Goal: Task Accomplishment & Management: Complete application form

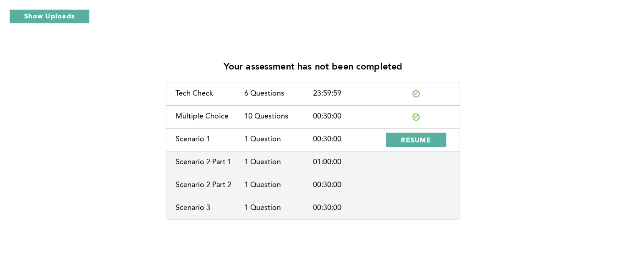
click at [388, 126] on div "Multiple Choice 10 Questions 00:30:00" at bounding box center [312, 116] width 293 height 23
click at [56, 143] on div "Your assessment has not been completed Tech Check 6 Questions 23:59:59 Multiple…" at bounding box center [312, 136] width 611 height 167
click at [419, 141] on span "RESUME" at bounding box center [416, 140] width 30 height 9
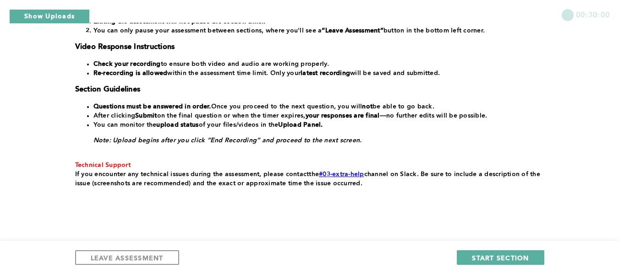
scroll to position [219, 0]
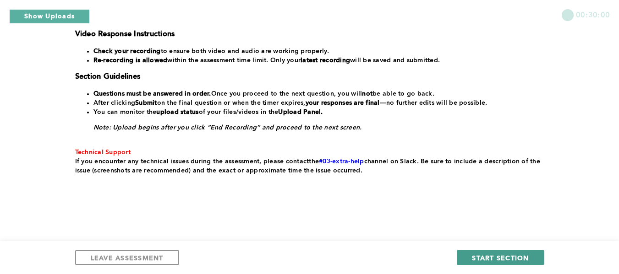
click at [512, 255] on span "START SECTION" at bounding box center [500, 258] width 57 height 9
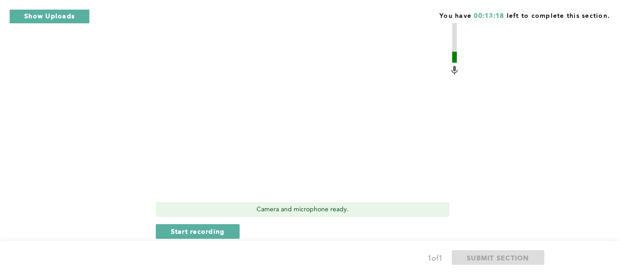
scroll to position [458, 0]
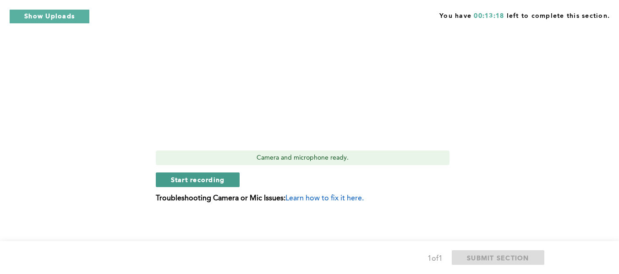
click at [202, 187] on div "Video Duration Remaining: 6:00 Camera and microphone ready. Start recording Tro…" at bounding box center [308, 61] width 304 height 298
click at [205, 180] on span "Start recording" at bounding box center [198, 179] width 54 height 9
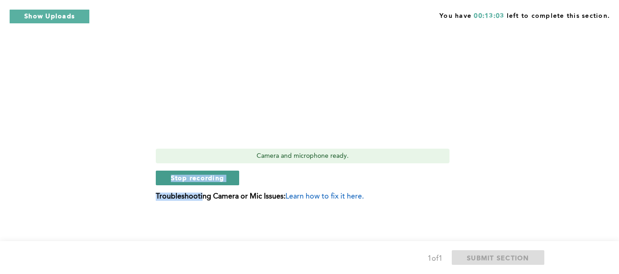
scroll to position [460, 0]
click at [194, 174] on span "Stop recording" at bounding box center [198, 177] width 54 height 9
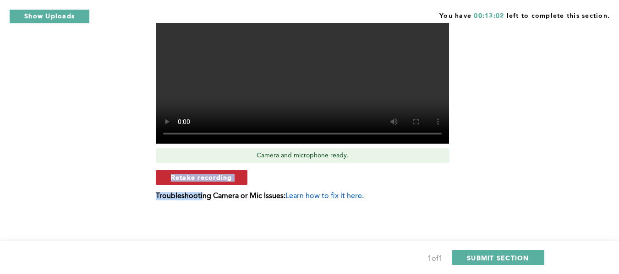
click at [196, 174] on span "Retake recording" at bounding box center [201, 177] width 61 height 9
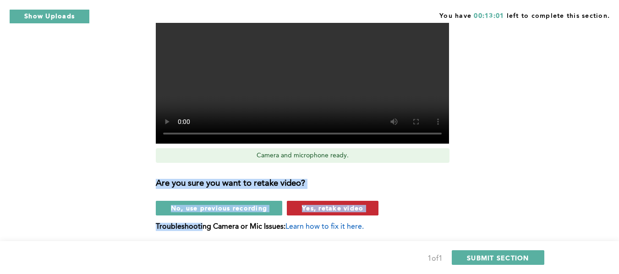
click at [330, 209] on span "Yes, retake video" at bounding box center [332, 208] width 61 height 9
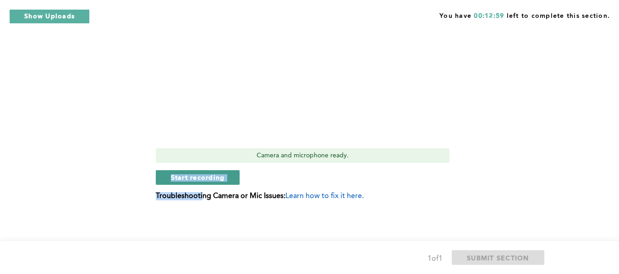
click at [193, 178] on span "Start recording" at bounding box center [198, 177] width 54 height 9
click at [197, 180] on span "Stop recording" at bounding box center [198, 177] width 54 height 9
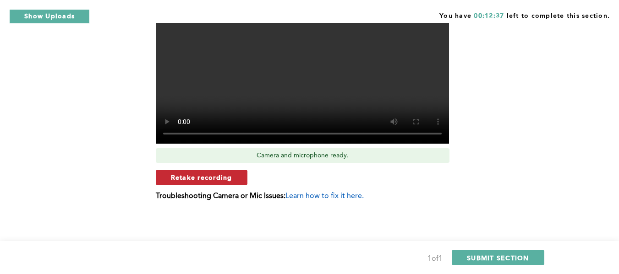
click at [224, 178] on span "Retake recording" at bounding box center [201, 177] width 61 height 9
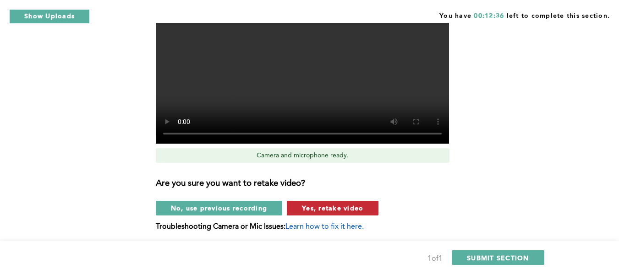
click at [308, 203] on button "Yes, retake video" at bounding box center [333, 208] width 92 height 15
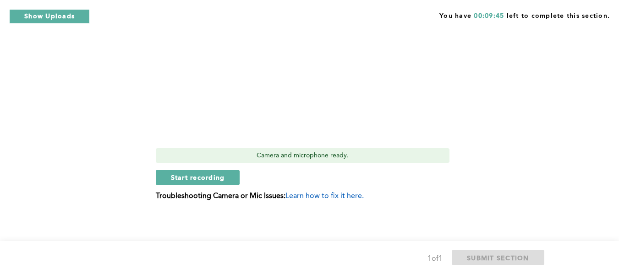
drag, startPoint x: 176, startPoint y: 178, endPoint x: 168, endPoint y: 169, distance: 11.7
click at [176, 177] on span "Start recording" at bounding box center [198, 177] width 54 height 9
click at [224, 175] on span "Stop recording" at bounding box center [198, 177] width 54 height 9
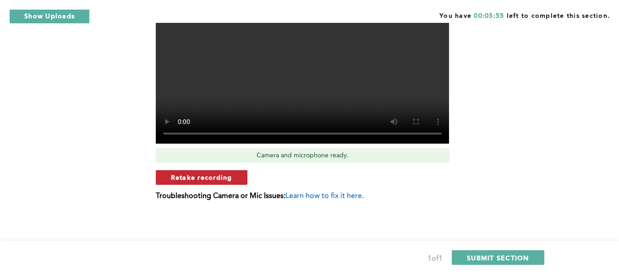
click at [212, 176] on span "Retake recording" at bounding box center [201, 177] width 61 height 9
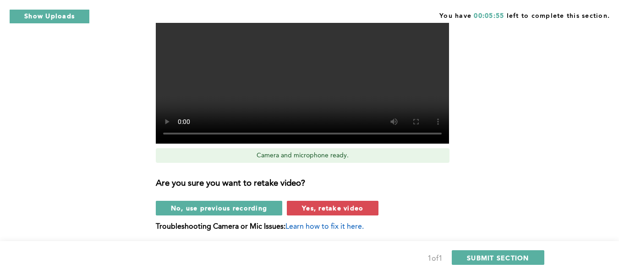
click at [304, 202] on button "Yes, retake video" at bounding box center [333, 208] width 92 height 15
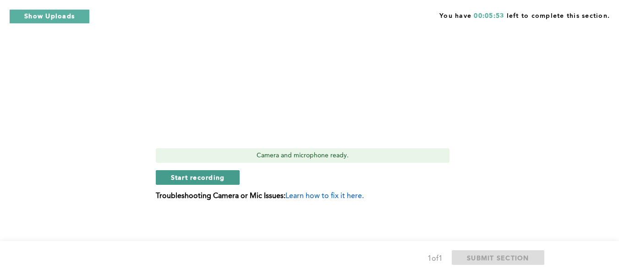
click at [208, 175] on span "Start recording" at bounding box center [198, 177] width 54 height 9
click at [187, 182] on button "Stop recording" at bounding box center [198, 177] width 84 height 15
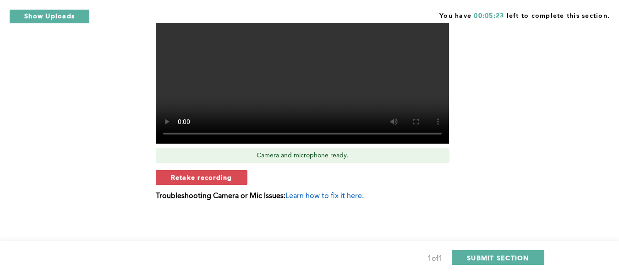
click at [209, 175] on span "Retake recording" at bounding box center [201, 177] width 61 height 9
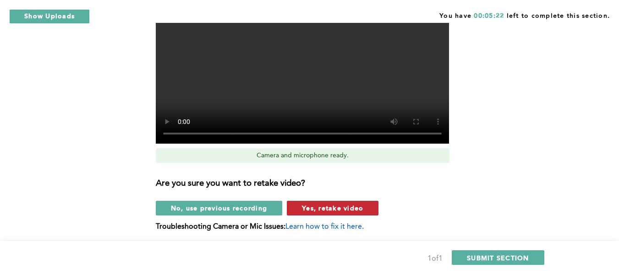
click at [336, 209] on span "Yes, retake video" at bounding box center [332, 208] width 61 height 9
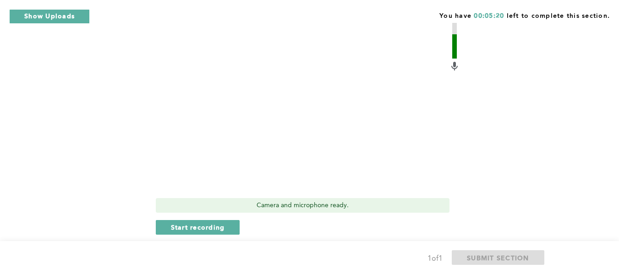
scroll to position [415, 0]
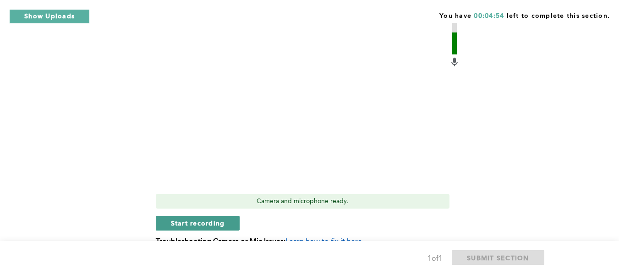
click at [197, 222] on span "Start recording" at bounding box center [198, 223] width 54 height 9
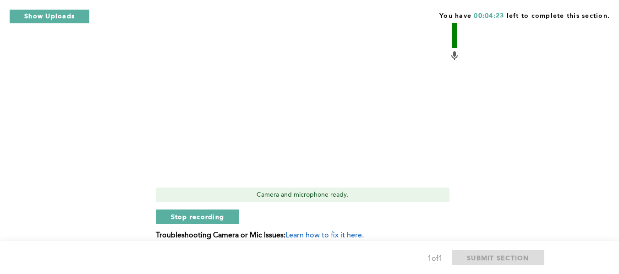
scroll to position [460, 0]
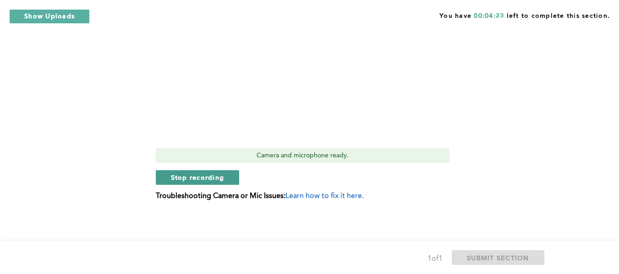
click at [222, 176] on span "Stop recording" at bounding box center [198, 177] width 54 height 9
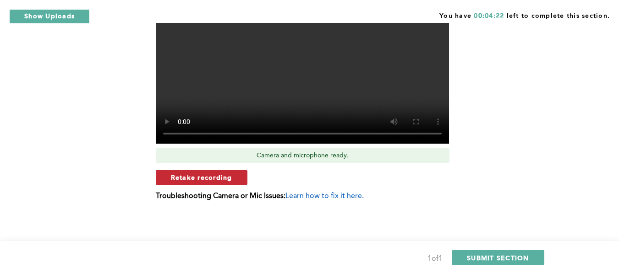
click at [226, 180] on span "Retake recording" at bounding box center [201, 177] width 61 height 9
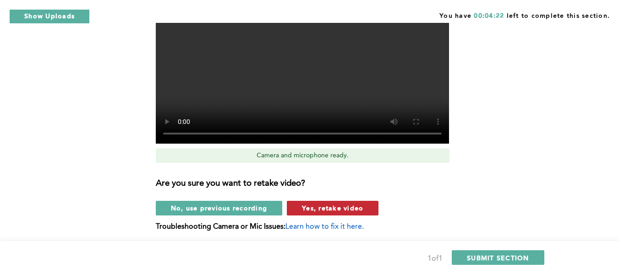
click at [308, 206] on span "Yes, retake video" at bounding box center [332, 208] width 61 height 9
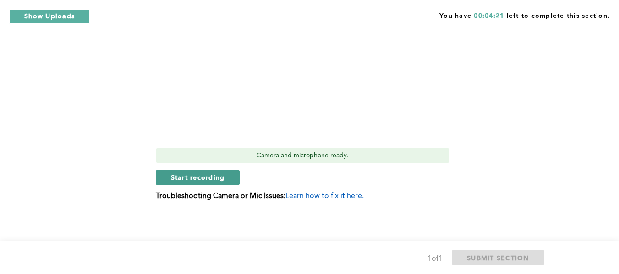
click at [203, 179] on span "Start recording" at bounding box center [198, 177] width 54 height 9
click at [191, 183] on button "Stop recording" at bounding box center [198, 177] width 84 height 15
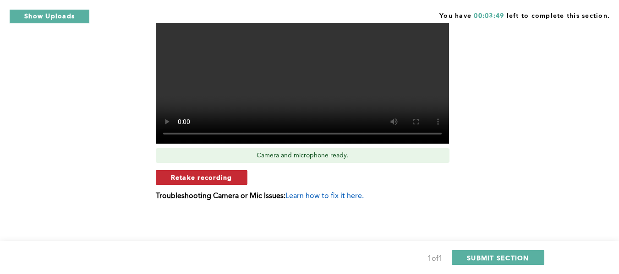
click at [227, 176] on span "Retake recording" at bounding box center [201, 177] width 61 height 9
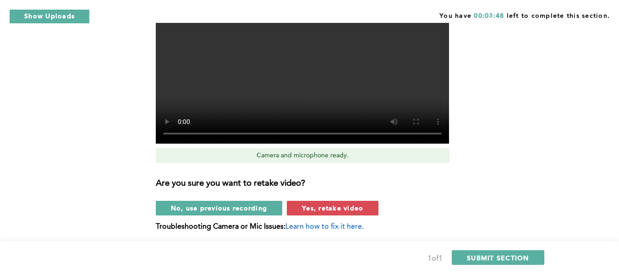
click at [307, 203] on button "Yes, retake video" at bounding box center [333, 208] width 92 height 15
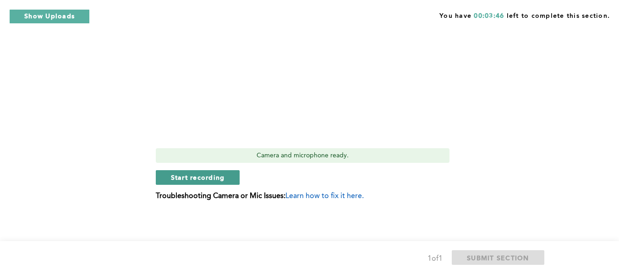
click at [189, 177] on span "Start recording" at bounding box center [198, 177] width 54 height 9
click at [201, 179] on span "Stop recording" at bounding box center [198, 177] width 54 height 9
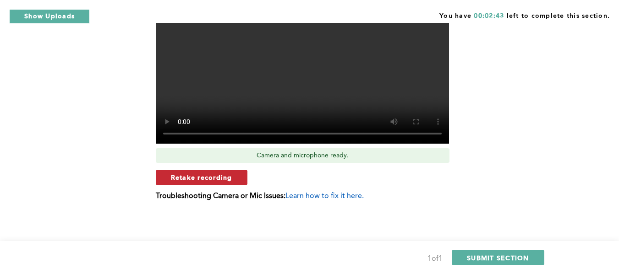
click at [229, 177] on span "Retake recording" at bounding box center [201, 177] width 61 height 9
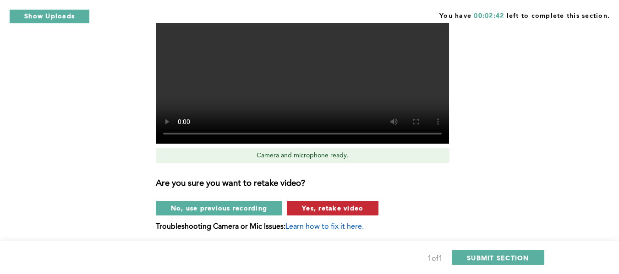
click at [301, 208] on button "Yes, retake video" at bounding box center [333, 208] width 92 height 15
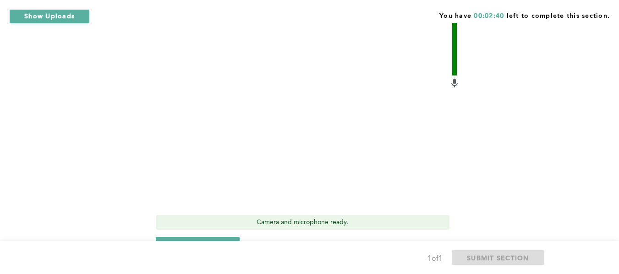
scroll to position [415, 0]
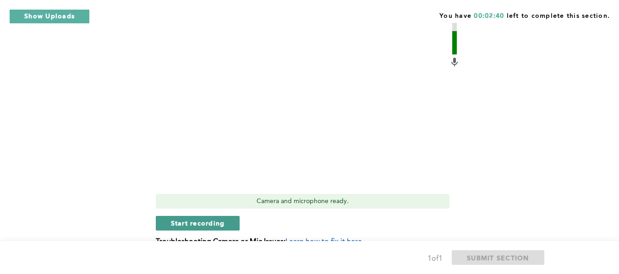
click at [179, 224] on span "Start recording" at bounding box center [198, 223] width 54 height 9
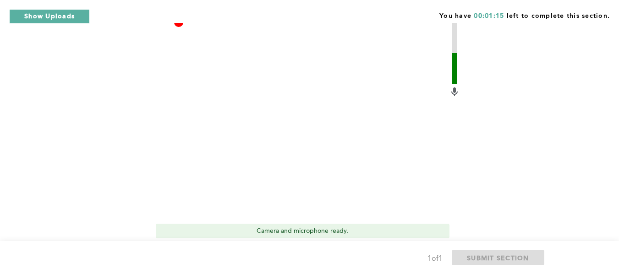
scroll to position [460, 0]
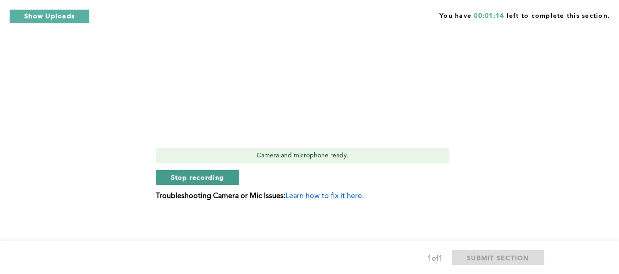
click at [179, 177] on span "Stop recording" at bounding box center [198, 177] width 54 height 9
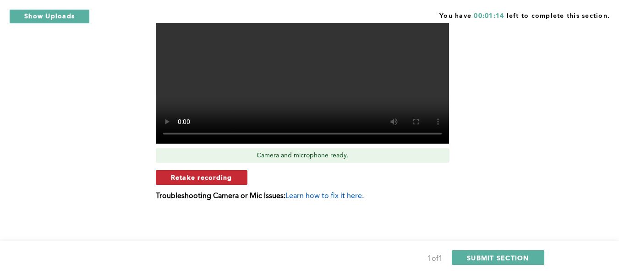
click at [230, 177] on span "Retake recording" at bounding box center [201, 177] width 61 height 9
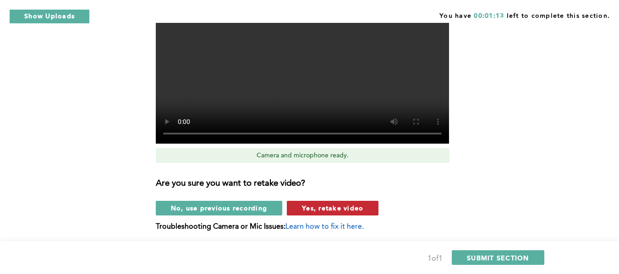
click at [305, 208] on span "Yes, retake video" at bounding box center [332, 208] width 61 height 9
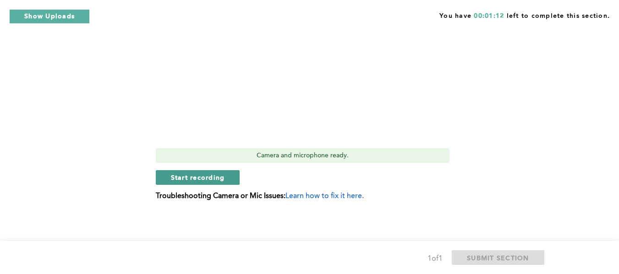
click at [214, 174] on span "Start recording" at bounding box center [198, 177] width 54 height 9
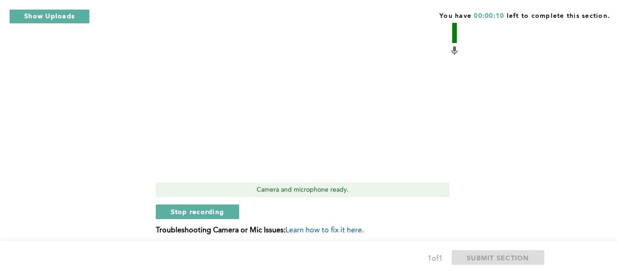
scroll to position [415, 0]
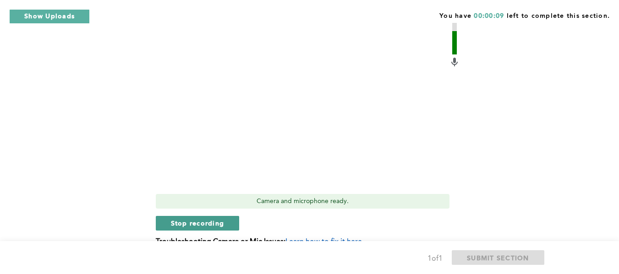
click at [190, 221] on span "Stop recording" at bounding box center [198, 223] width 54 height 9
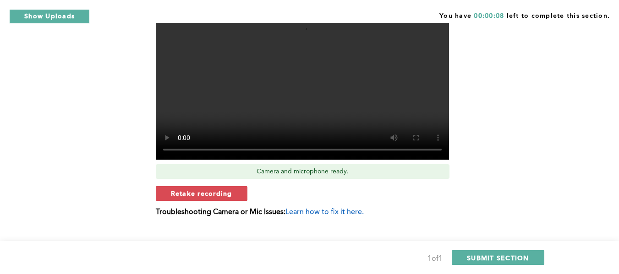
scroll to position [460, 0]
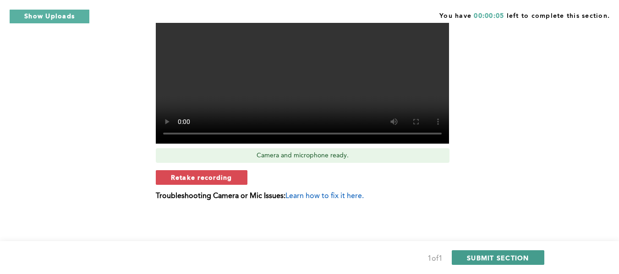
click at [471, 256] on span "SUBMIT SECTION" at bounding box center [498, 258] width 62 height 9
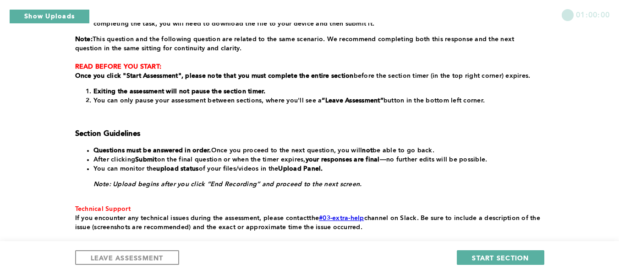
scroll to position [184, 0]
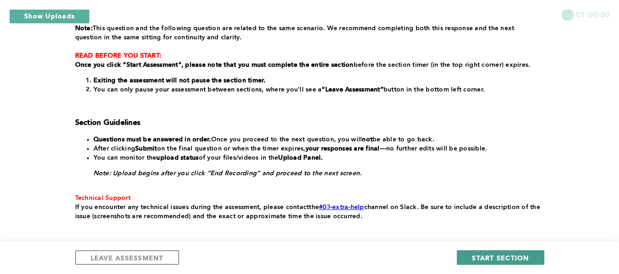
click at [513, 258] on span "START SECTION" at bounding box center [500, 258] width 57 height 9
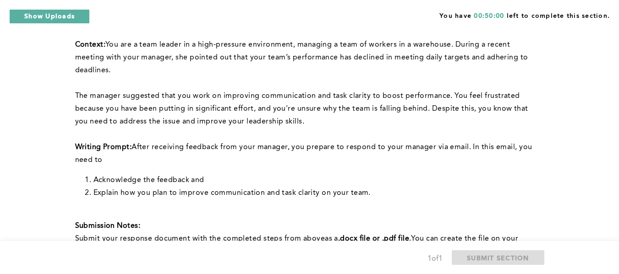
scroll to position [46, 0]
